Goal: Navigation & Orientation: Find specific page/section

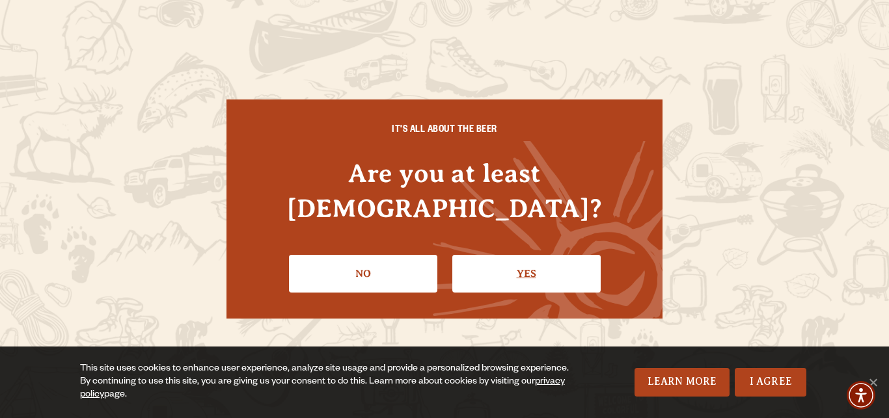
click at [532, 255] on link "Yes" at bounding box center [526, 274] width 148 height 38
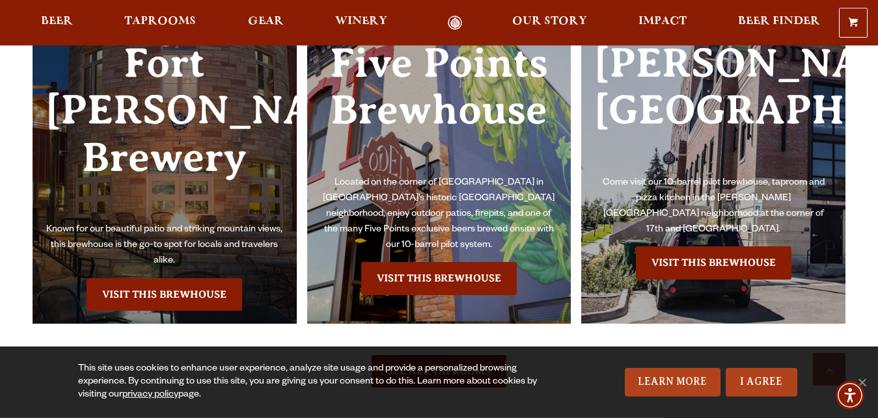
scroll to position [2789, 0]
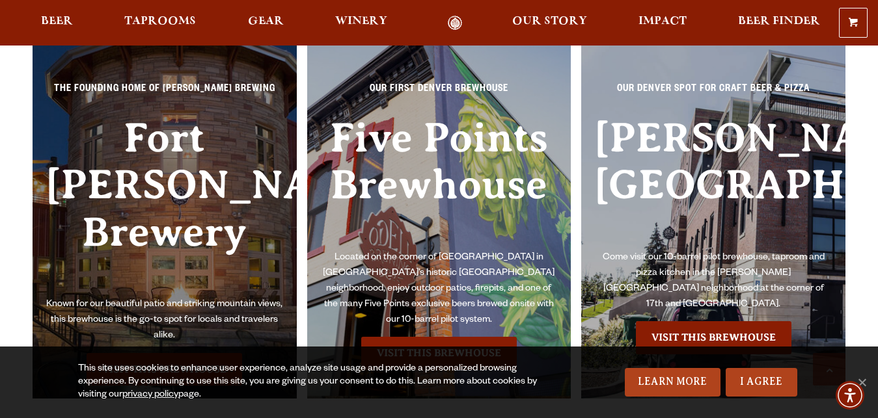
click at [192, 199] on h3 "Fort [PERSON_NAME] Brewery" at bounding box center [165, 206] width 238 height 183
click at [174, 301] on p "Known for our beautiful patio and striking mountain views, this brewhouse is th…" at bounding box center [165, 320] width 238 height 47
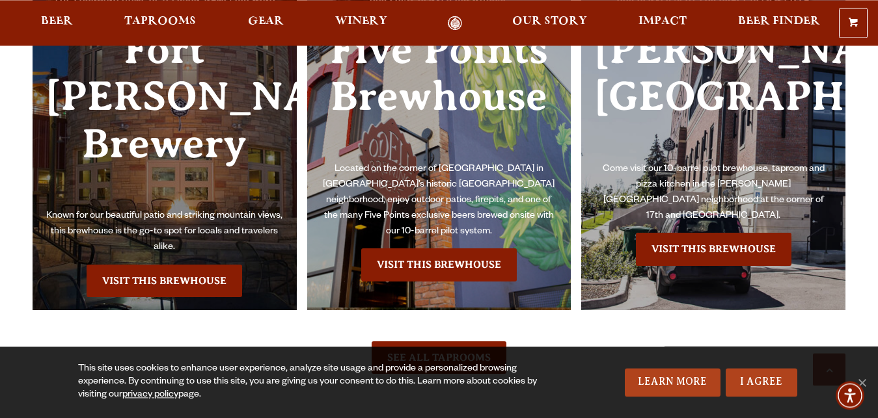
scroll to position [2921, 0]
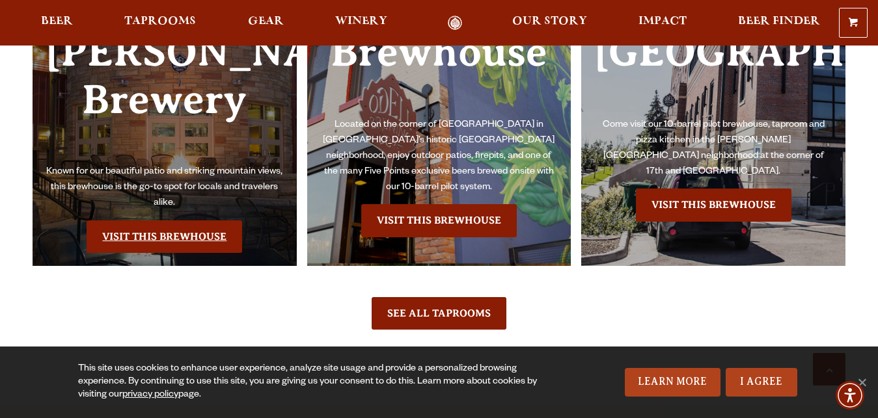
click at [141, 237] on link "Visit this Brewhouse" at bounding box center [165, 237] width 156 height 33
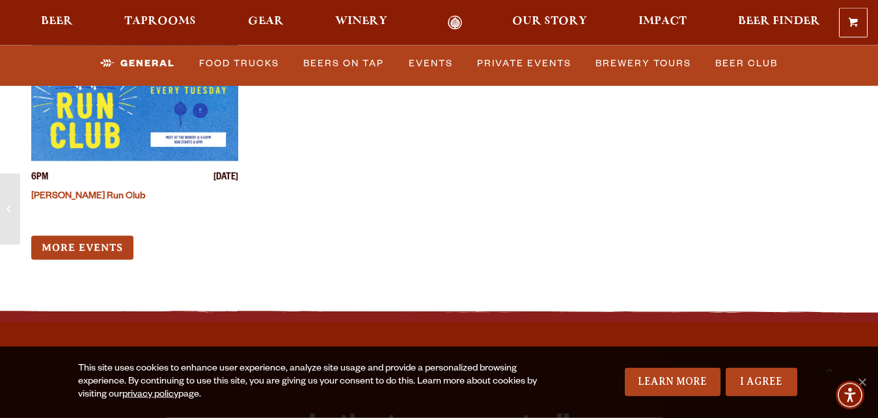
scroll to position [5178, 0]
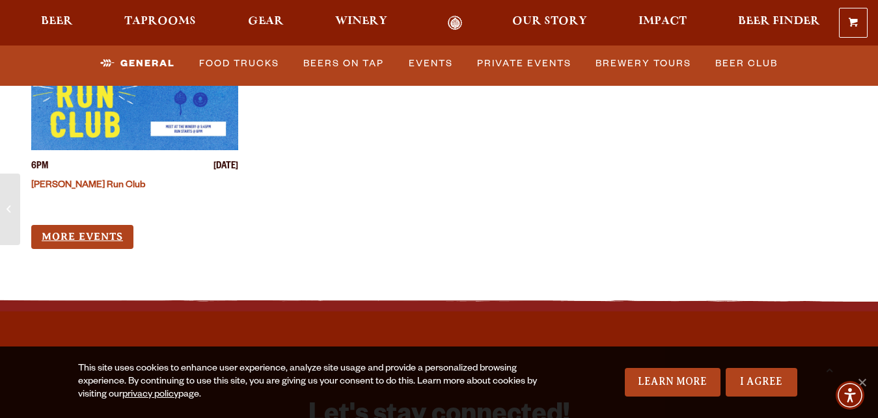
click at [123, 225] on link "More Events" at bounding box center [82, 237] width 102 height 24
